Goal: Transaction & Acquisition: Obtain resource

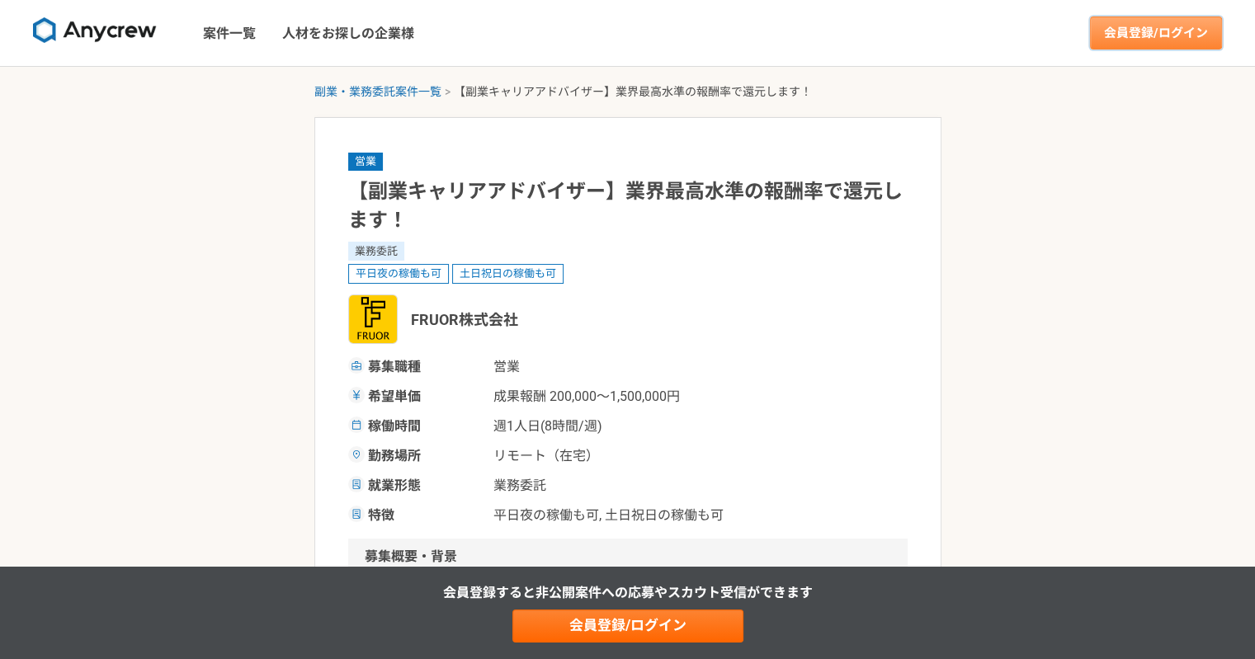
click at [1139, 32] on link "会員登録/ログイン" at bounding box center [1156, 33] width 132 height 33
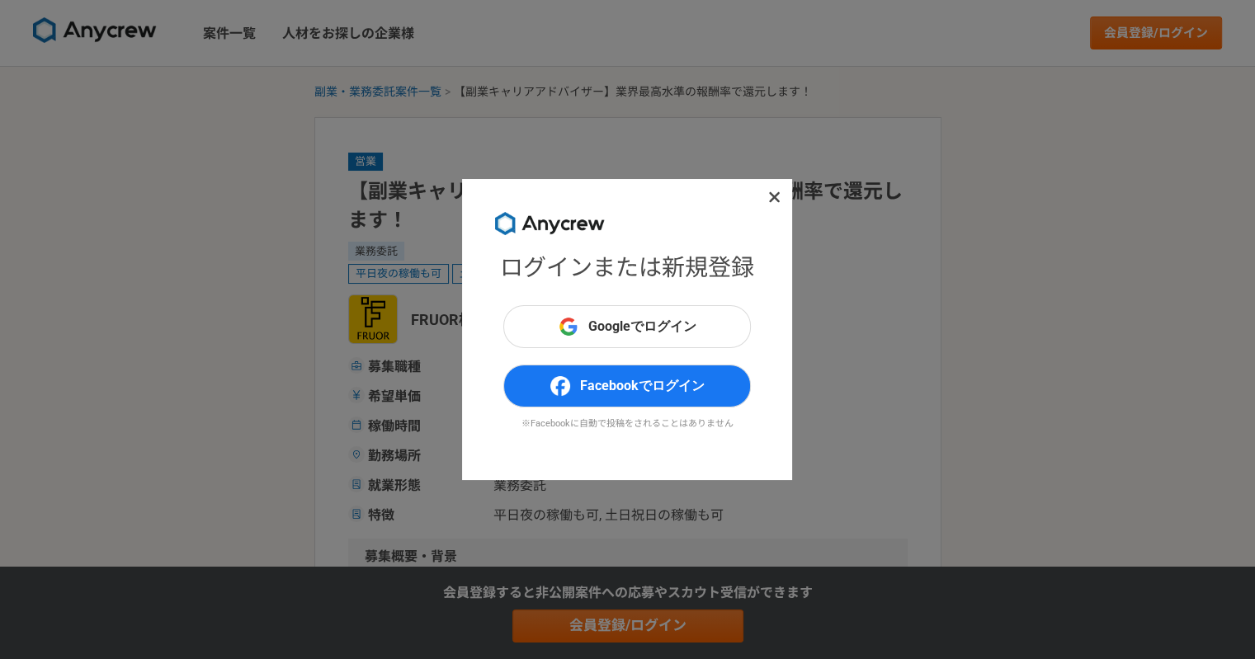
click at [614, 351] on div "Googleでログイン Facebookでログイン ※Facebookに自動で投稿をされることはありません" at bounding box center [627, 376] width 248 height 143
click at [624, 337] on button "Googleでログイン" at bounding box center [627, 326] width 248 height 43
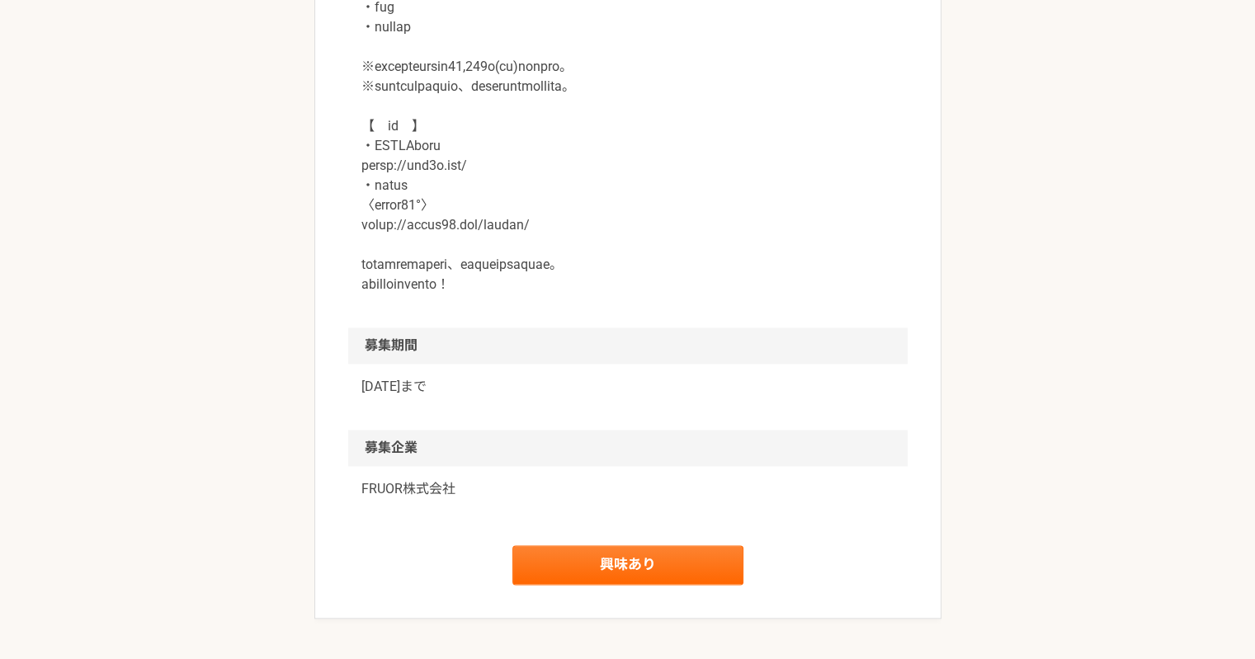
scroll to position [2212, 0]
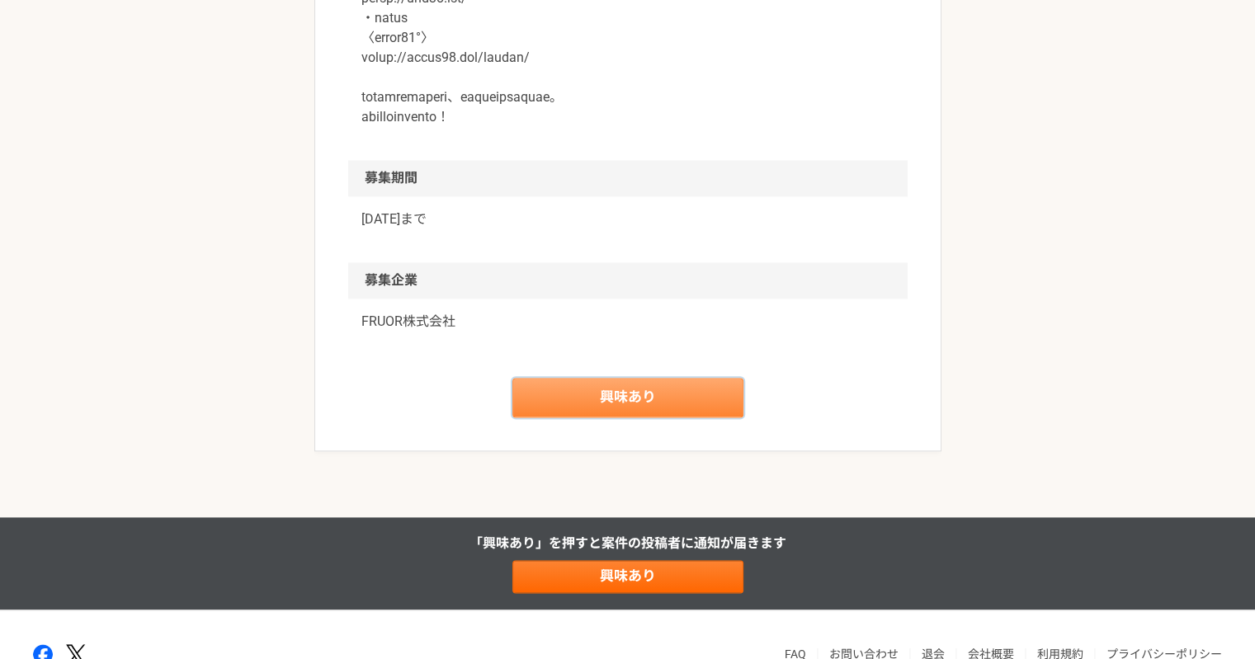
click at [594, 393] on link "興味あり" at bounding box center [628, 398] width 231 height 40
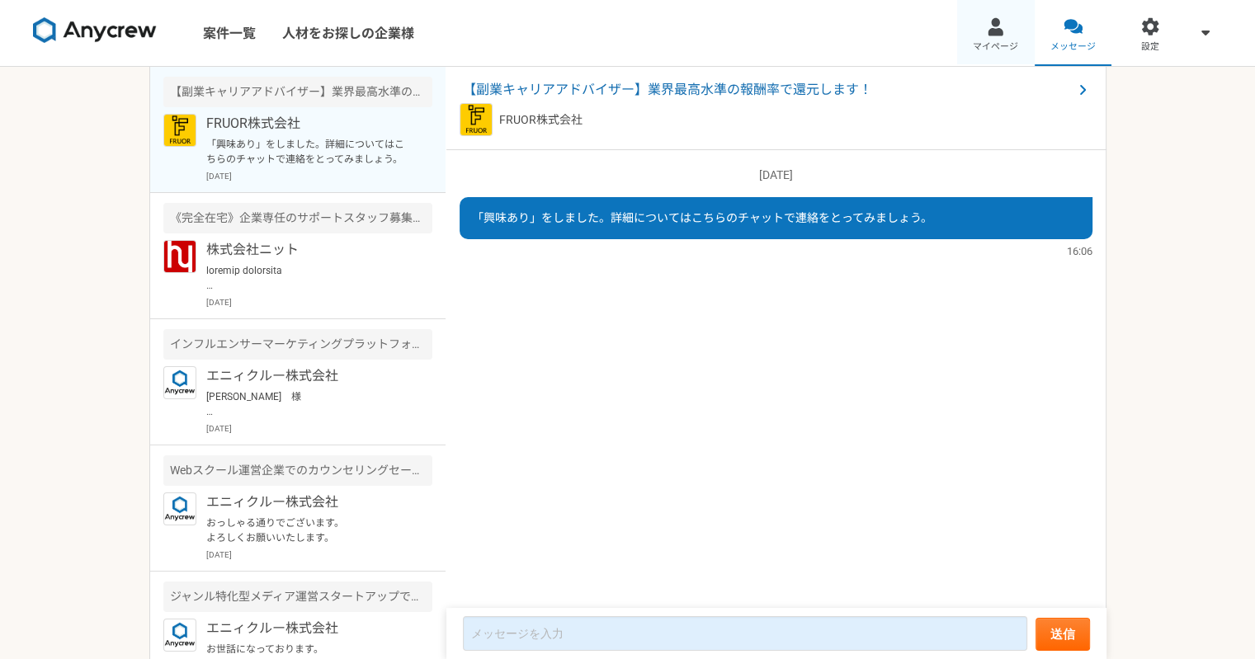
click at [997, 33] on div at bounding box center [995, 26] width 19 height 19
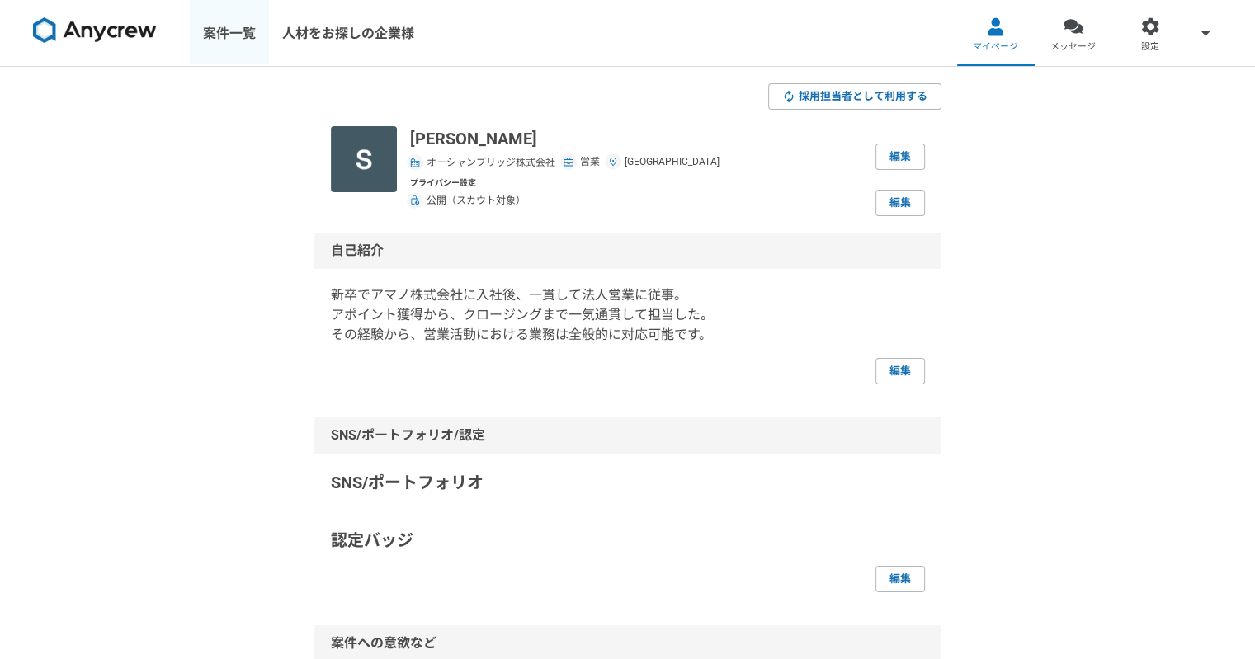
click at [220, 45] on link "案件一覧" at bounding box center [229, 33] width 79 height 66
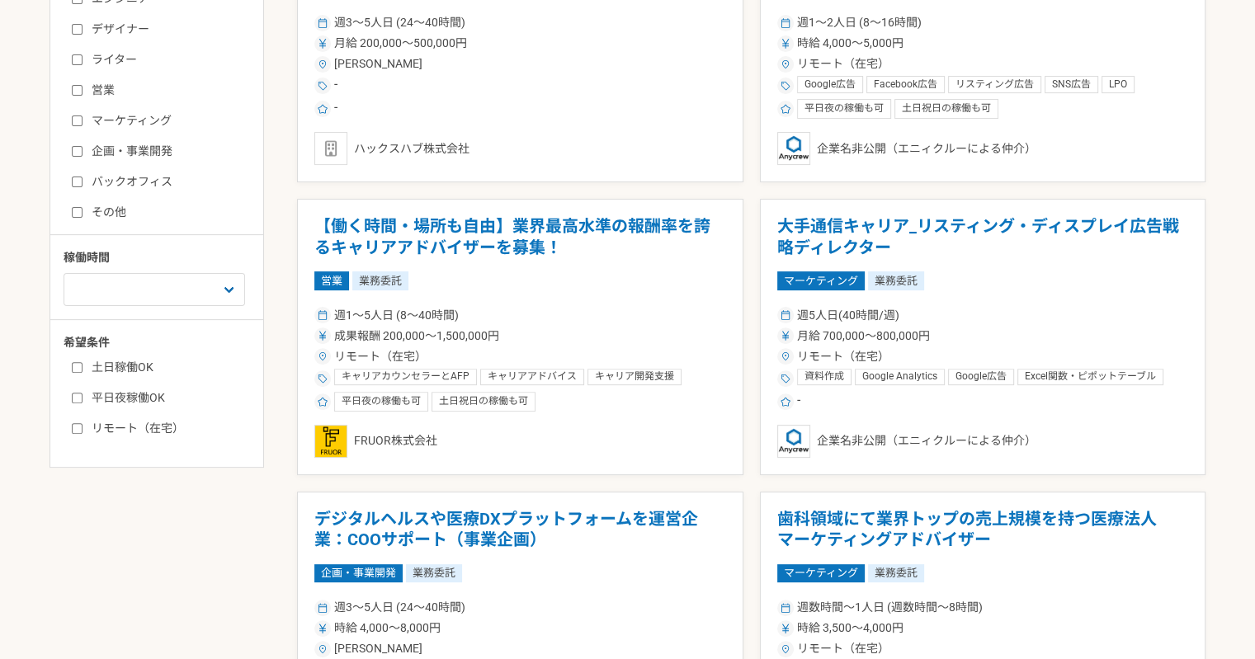
scroll to position [495, 0]
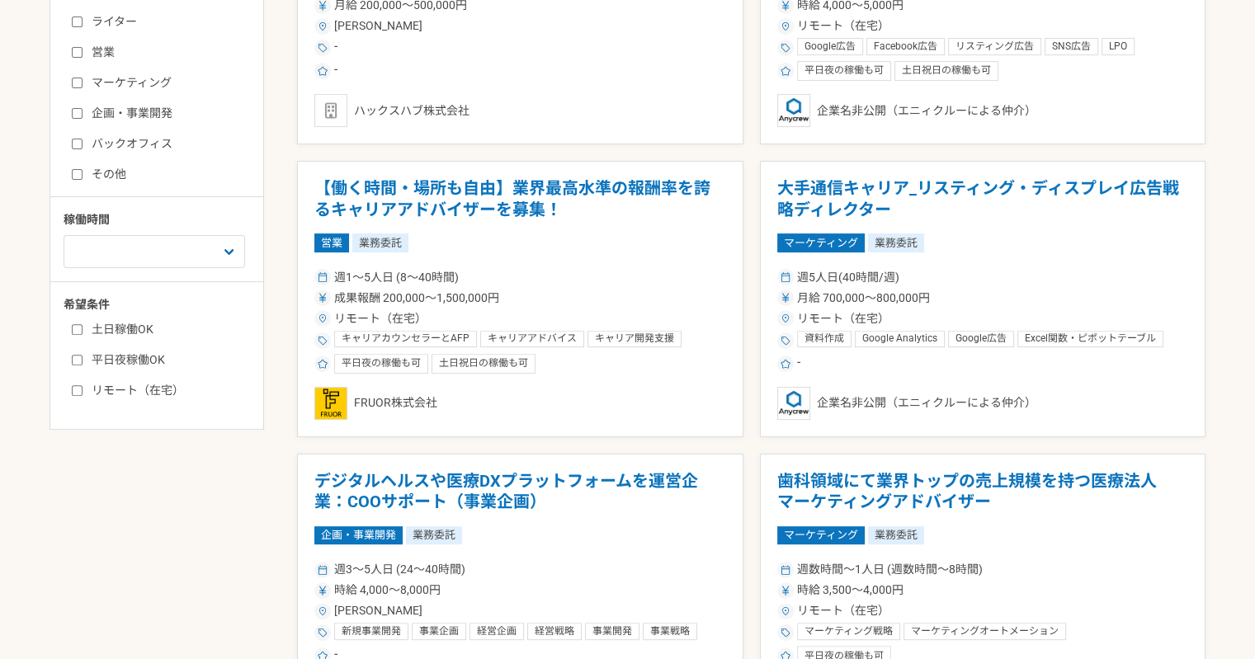
click at [76, 385] on input "リモート（在宅）" at bounding box center [77, 390] width 11 height 11
checkbox input "true"
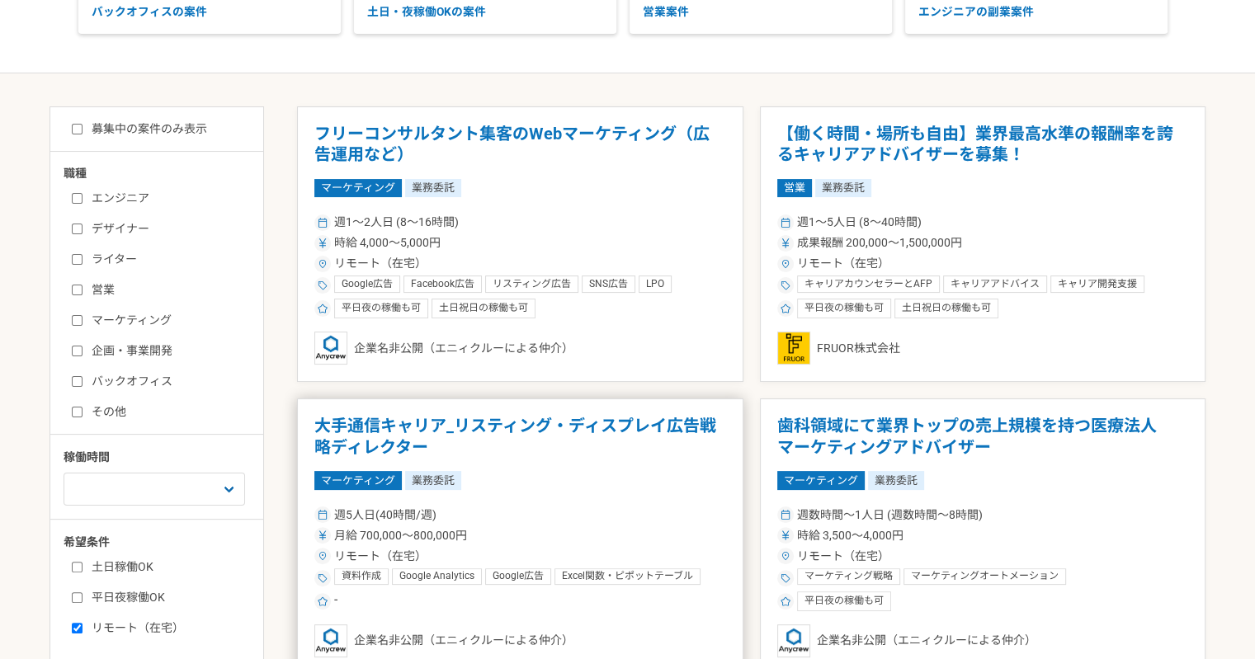
scroll to position [248, 0]
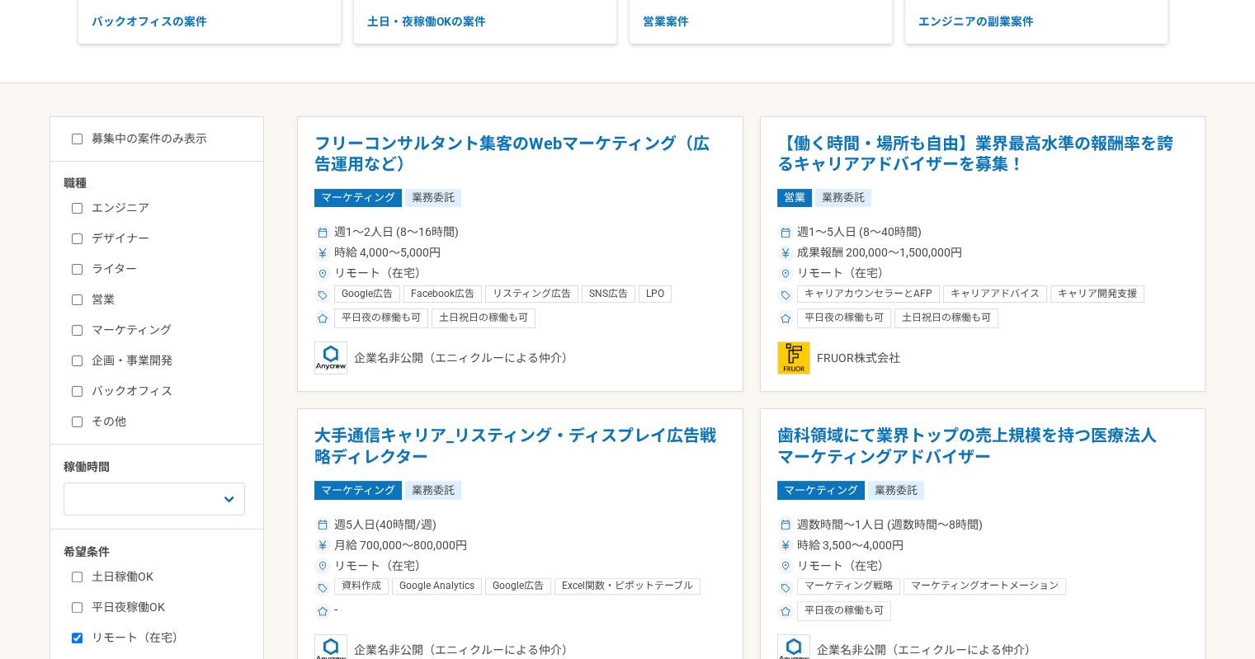
click at [75, 303] on input "営業" at bounding box center [77, 300] width 11 height 11
checkbox input "true"
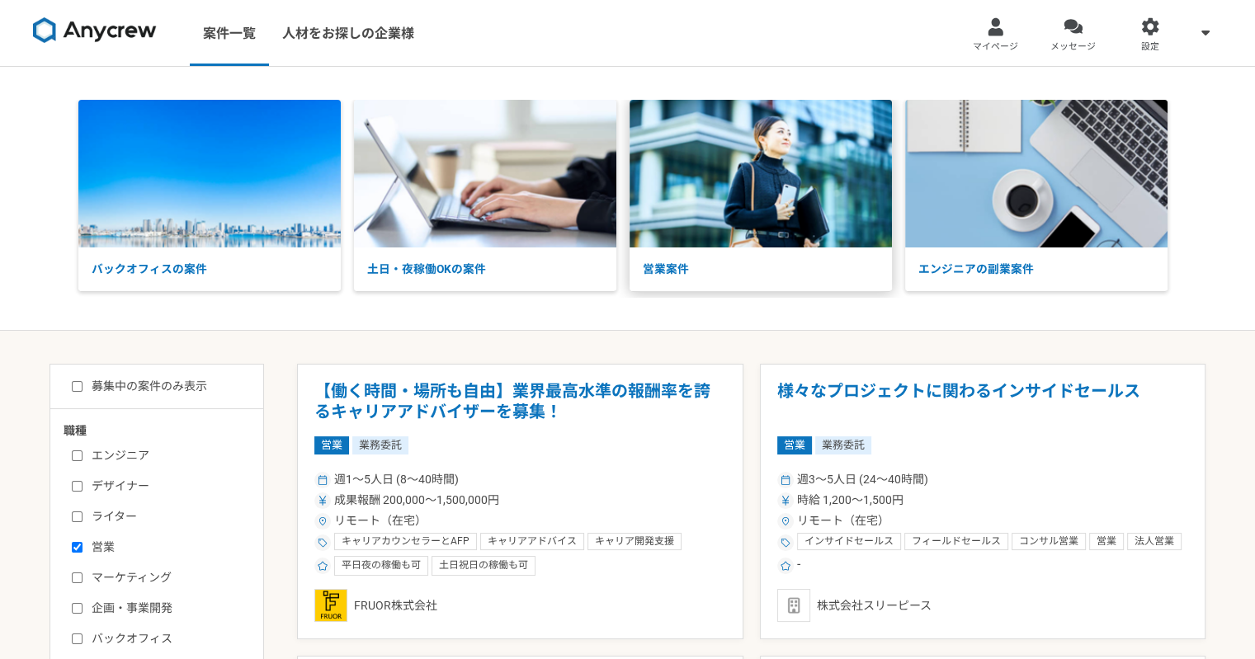
click at [774, 221] on img at bounding box center [761, 174] width 262 height 148
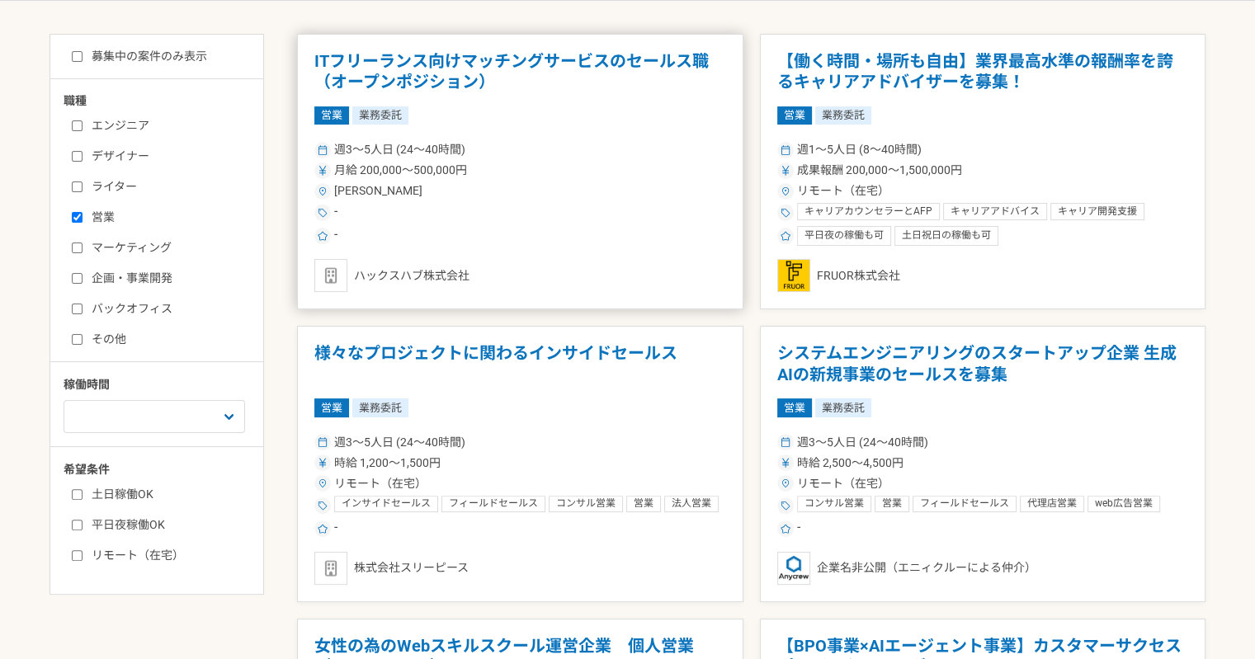
click at [532, 205] on div "-" at bounding box center [520, 213] width 412 height 20
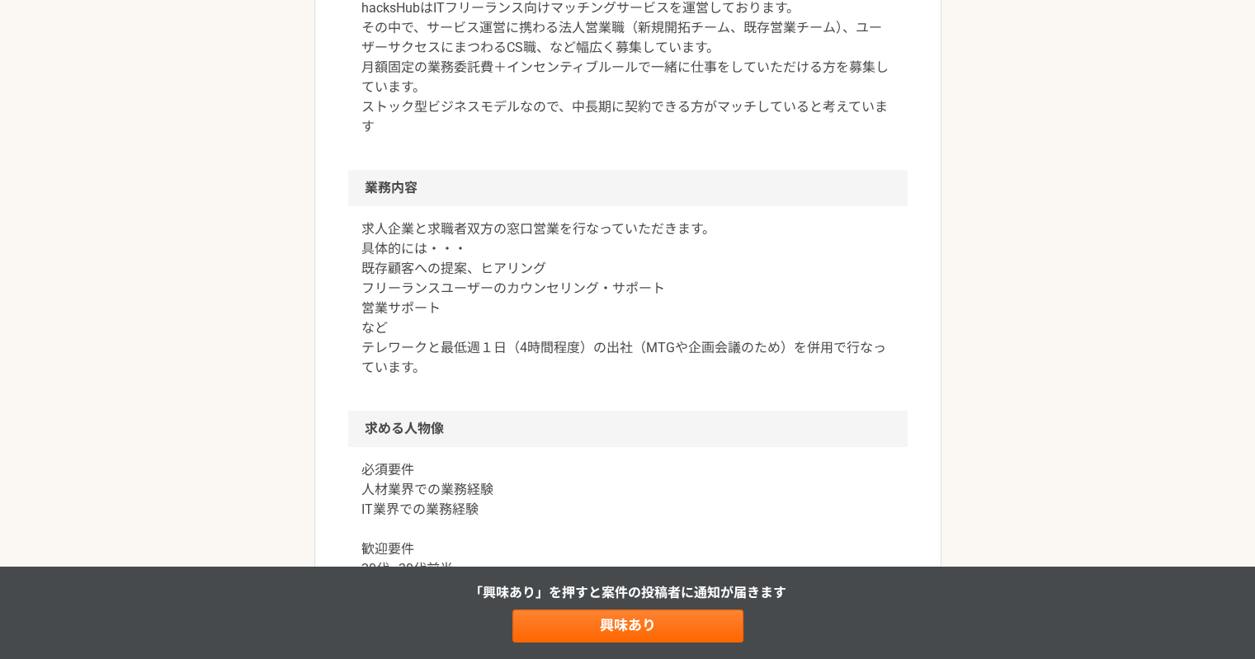
scroll to position [330, 0]
